Goal: Task Accomplishment & Management: Manage account settings

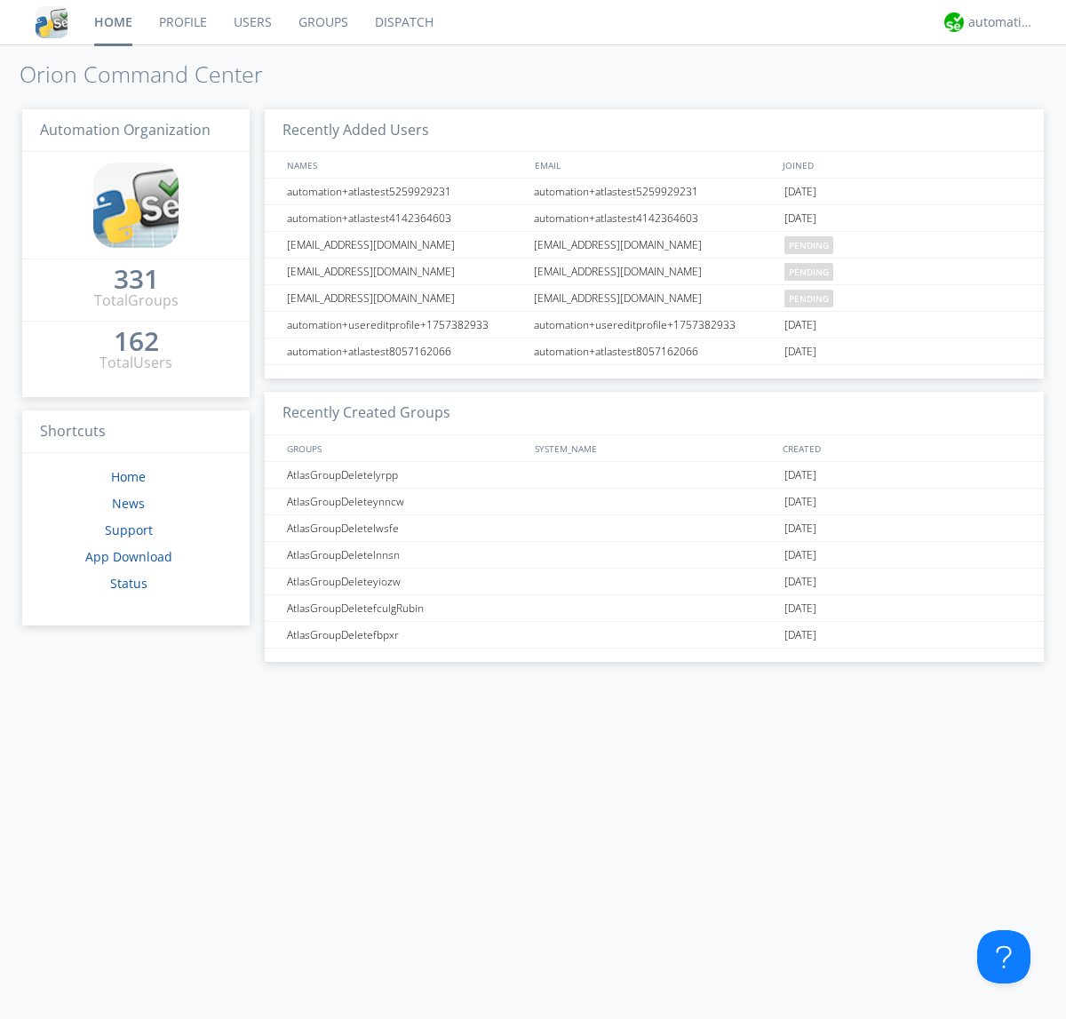
click at [322, 22] on link "Groups" at bounding box center [323, 22] width 76 height 44
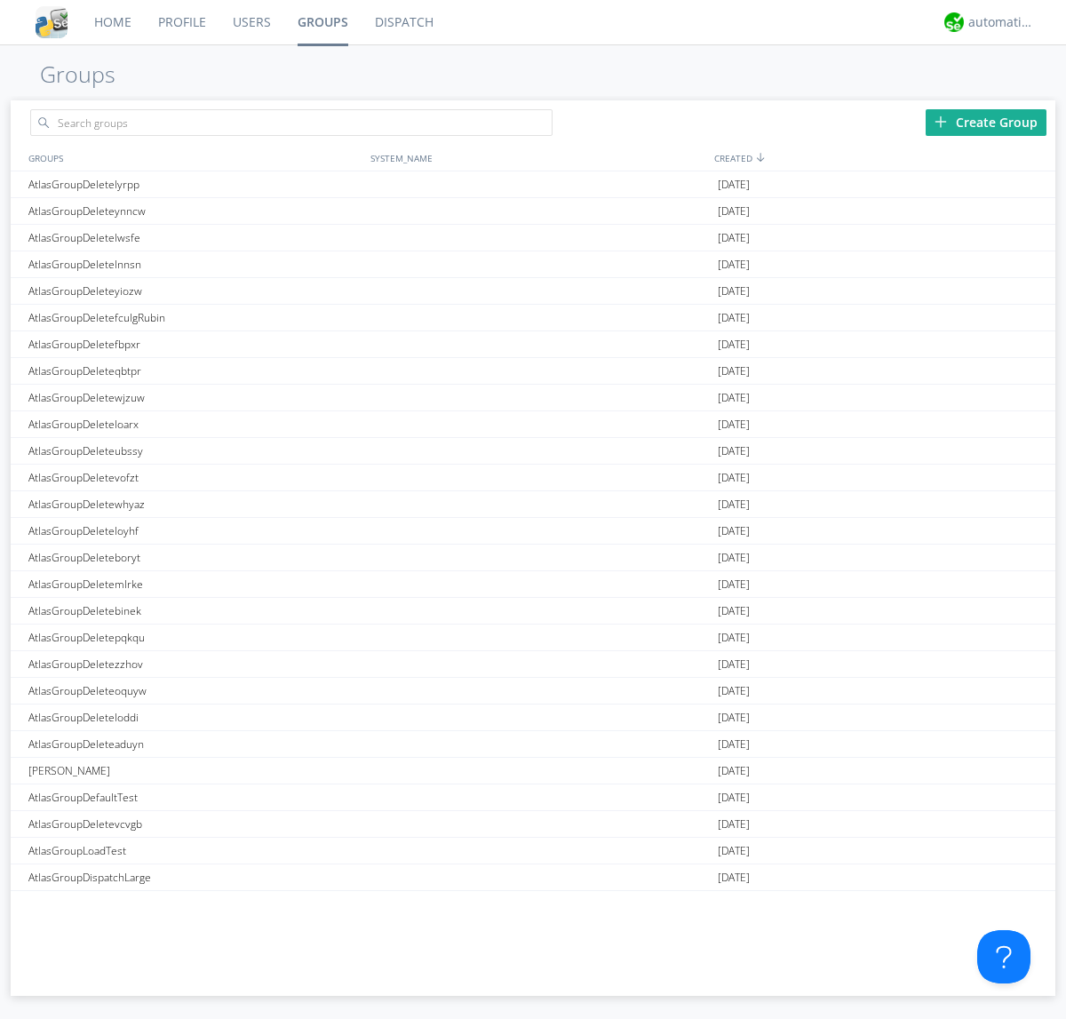
click at [986, 122] on div "Create Group" at bounding box center [986, 122] width 121 height 27
click at [322, 22] on link "Groups" at bounding box center [322, 22] width 77 height 44
type input "AtlasGroupDeleteszvmq"
click at [251, 22] on link "Users" at bounding box center [251, 22] width 65 height 44
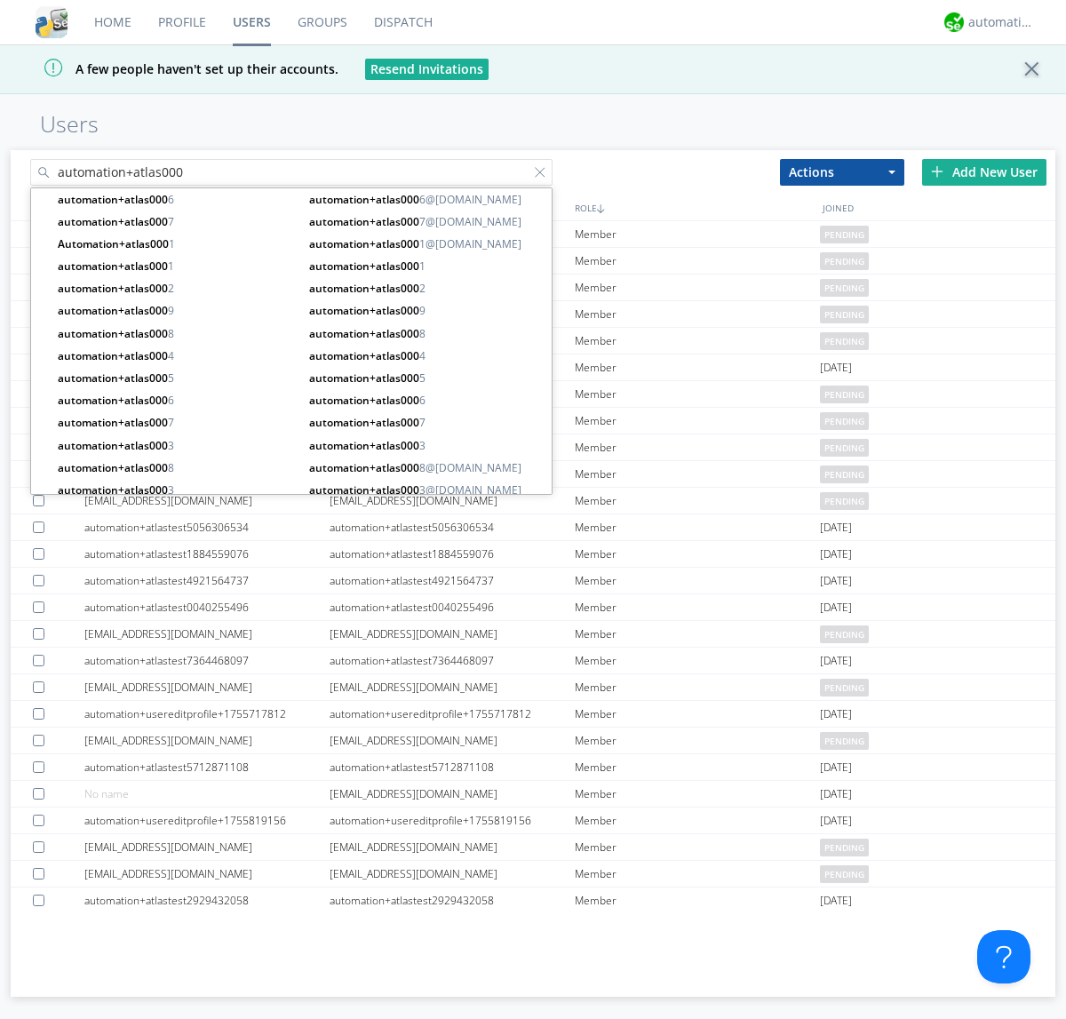
type input "automation+atlas000"
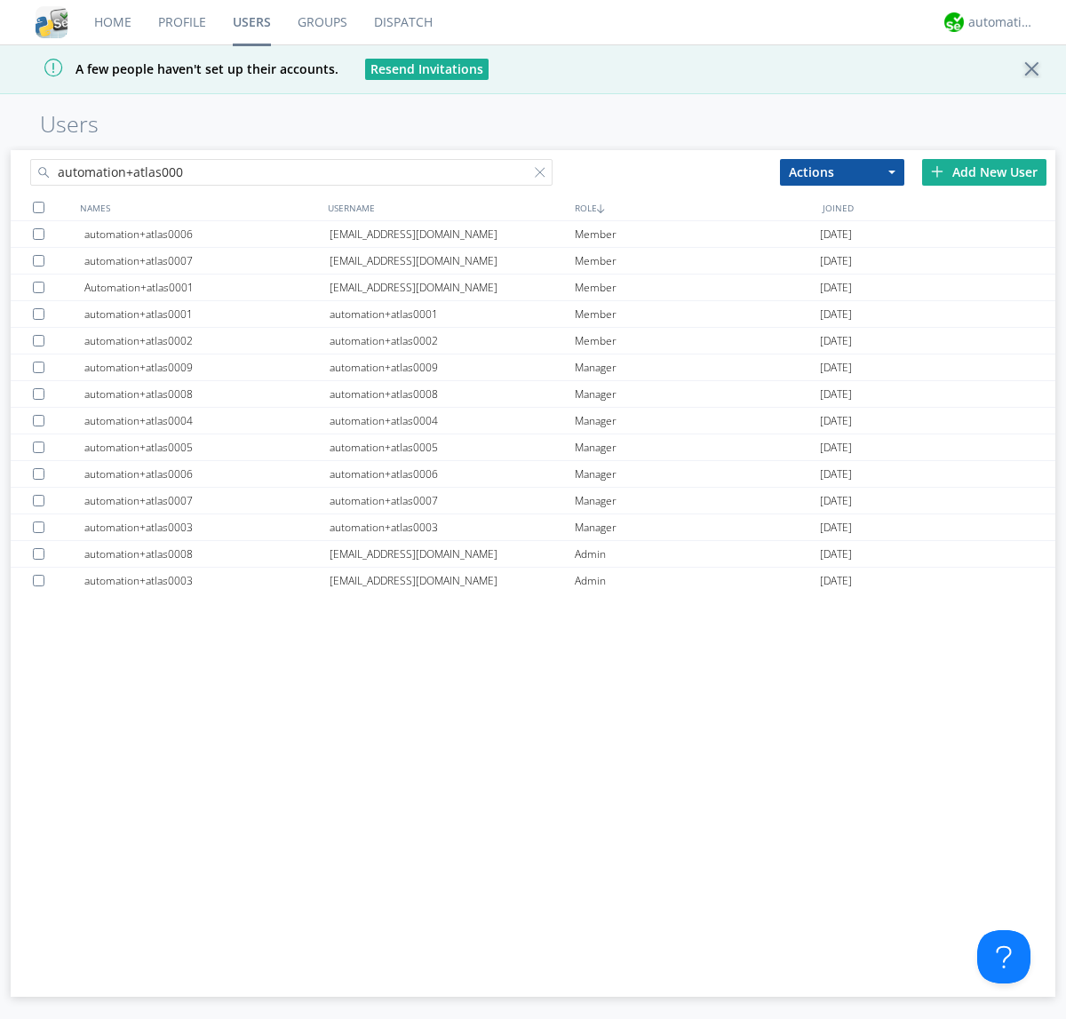
click at [38, 207] on div at bounding box center [39, 208] width 12 height 12
click at [842, 171] on button "Actions" at bounding box center [842, 172] width 124 height 27
click at [0, 0] on link "Add to Group" at bounding box center [0, 0] width 0 height 0
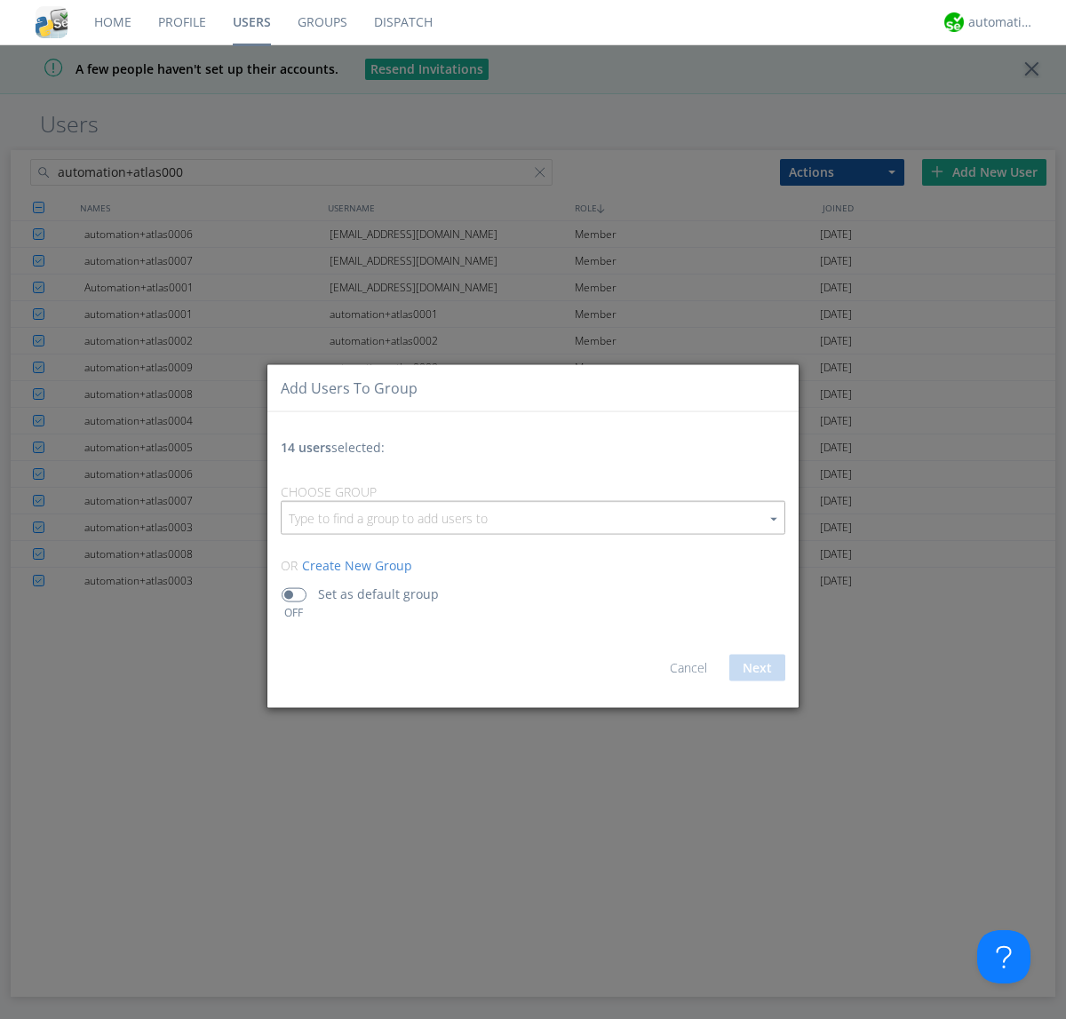
click at [533, 517] on input "button" at bounding box center [533, 518] width 503 height 32
click at [0, 0] on link "AtlasGroupDeleteszvmq" at bounding box center [0, 0] width 0 height 0
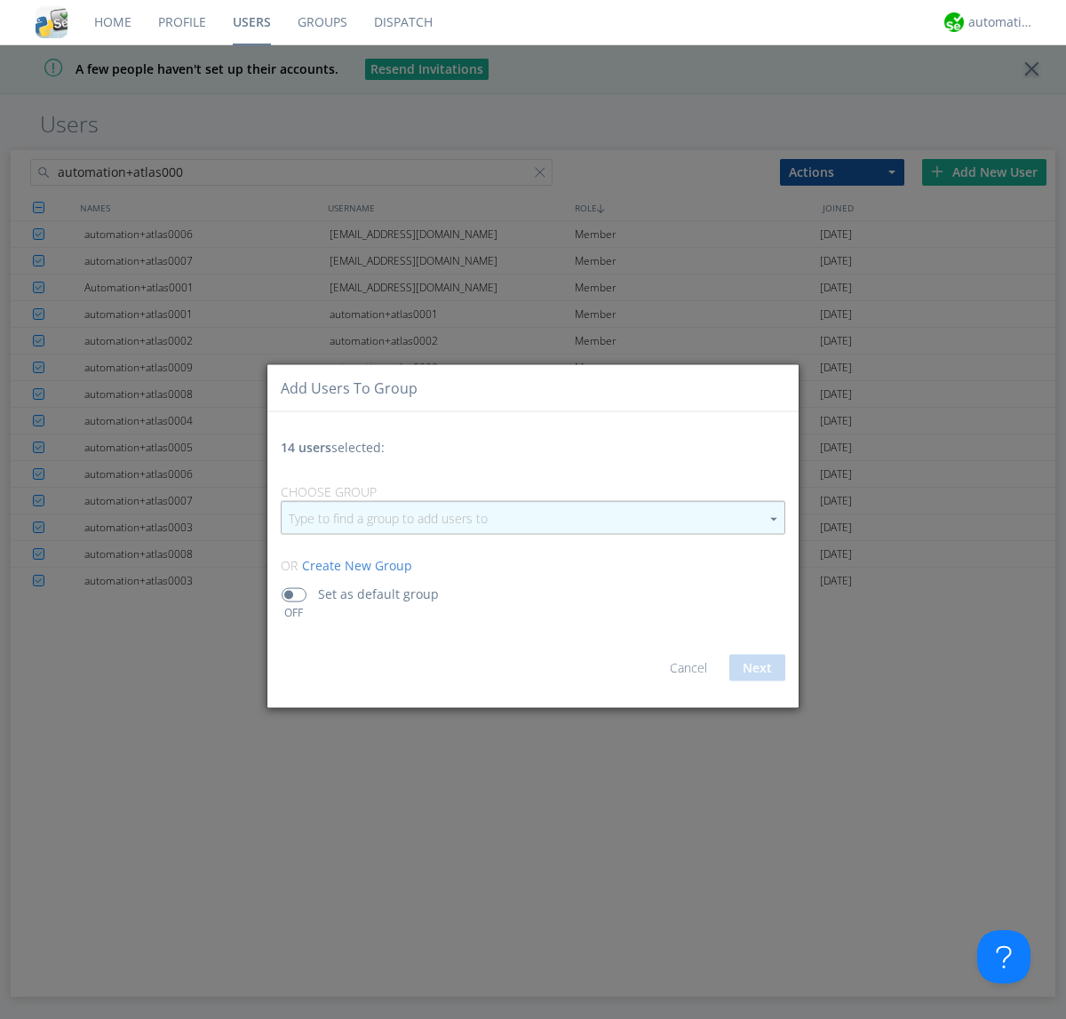
type input "AtlasGroupDeleteszvmq"
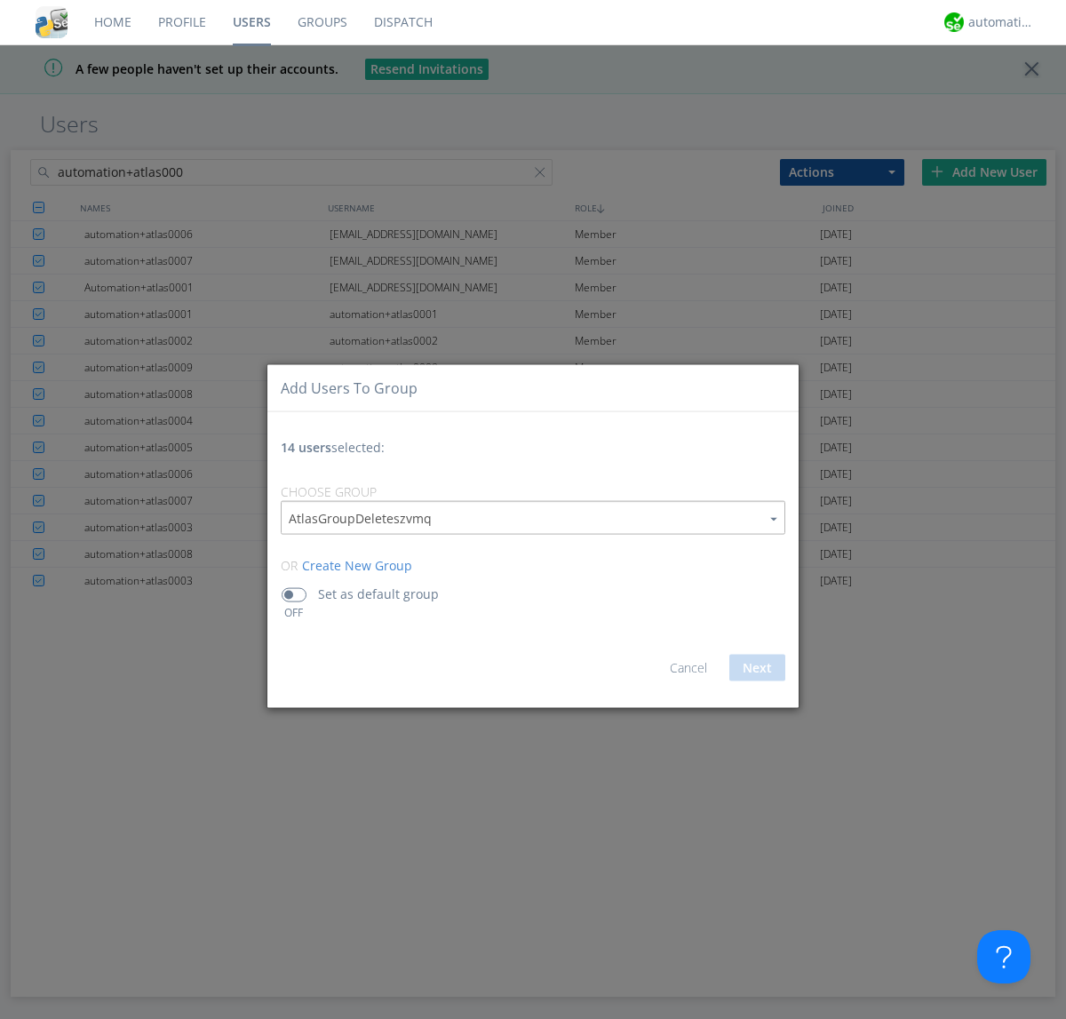
click at [757, 667] on button "Next" at bounding box center [757, 668] width 56 height 27
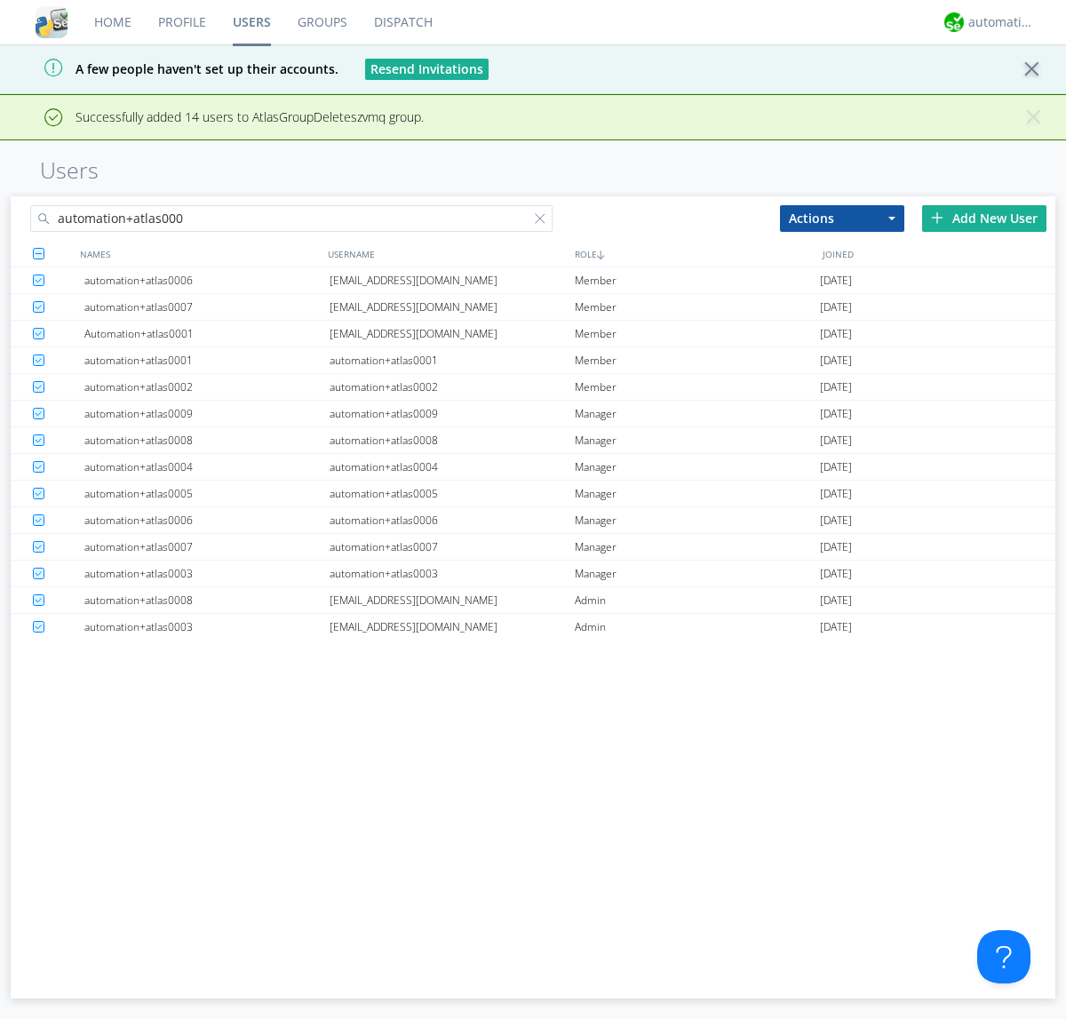
click at [322, 22] on link "Groups" at bounding box center [322, 22] width 76 height 44
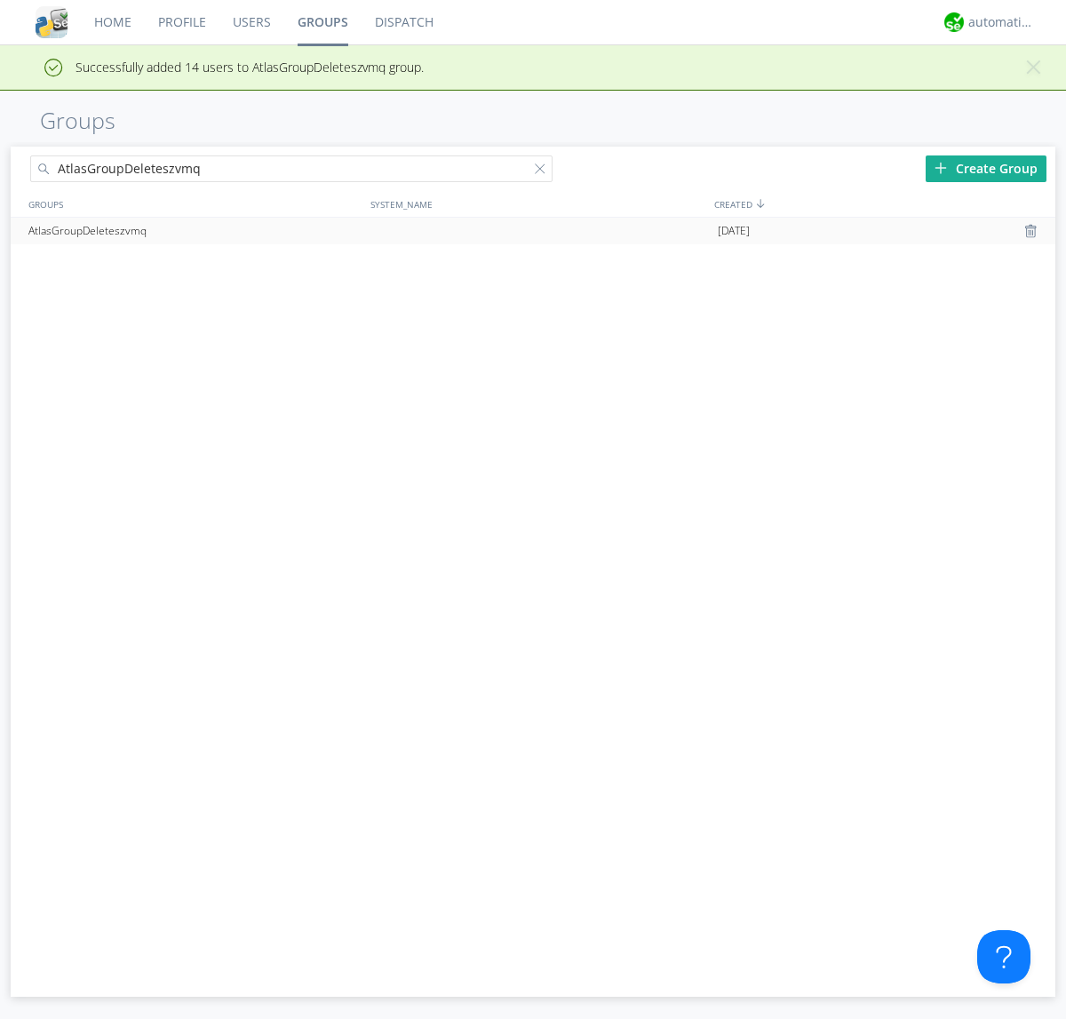
type input "AtlasGroupDeleteszvmq"
click at [1032, 231] on div at bounding box center [1033, 231] width 18 height 14
